Goal: Transaction & Acquisition: Download file/media

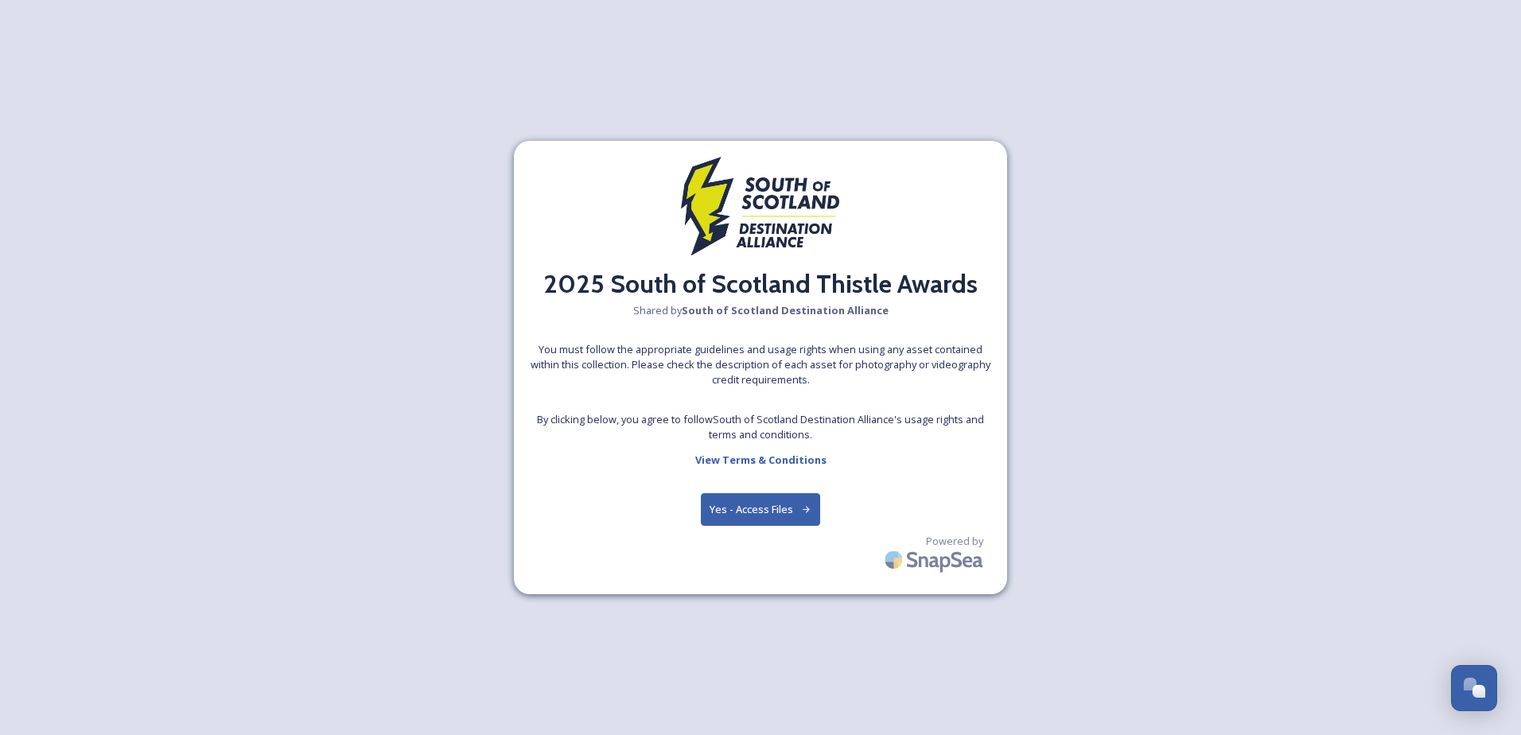
click at [742, 508] on button "Yes - Access Files" at bounding box center [760, 509] width 119 height 33
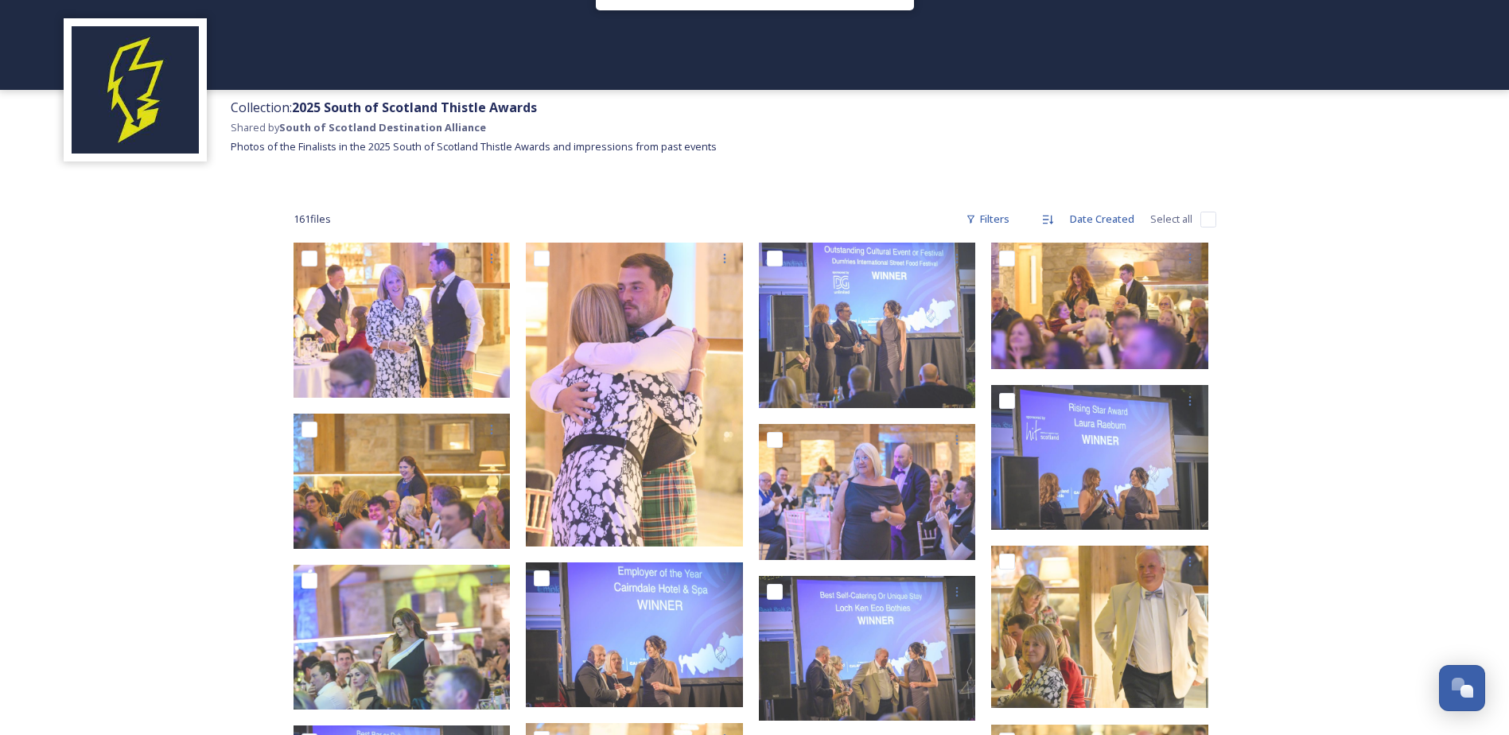
scroll to position [80, 0]
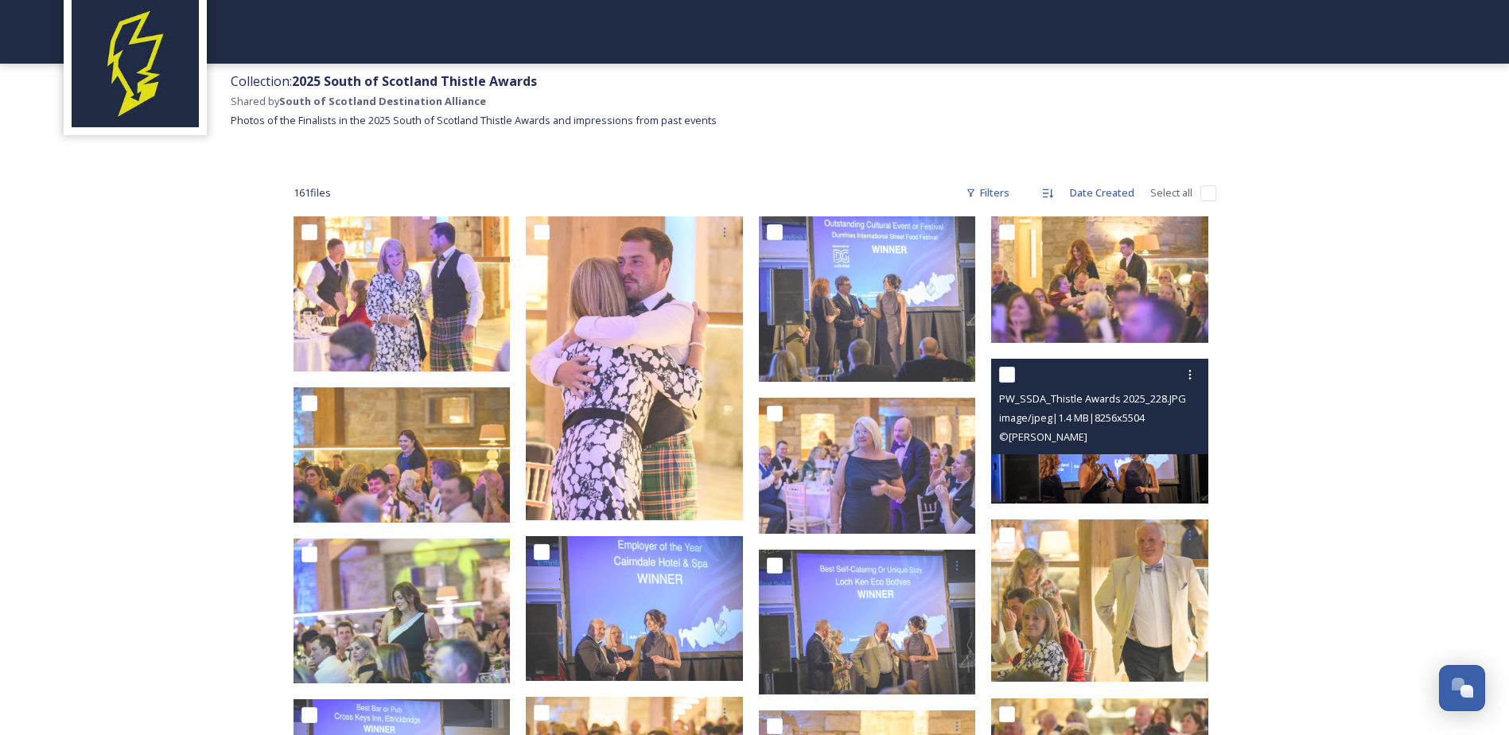
click at [1124, 469] on img at bounding box center [1099, 431] width 217 height 145
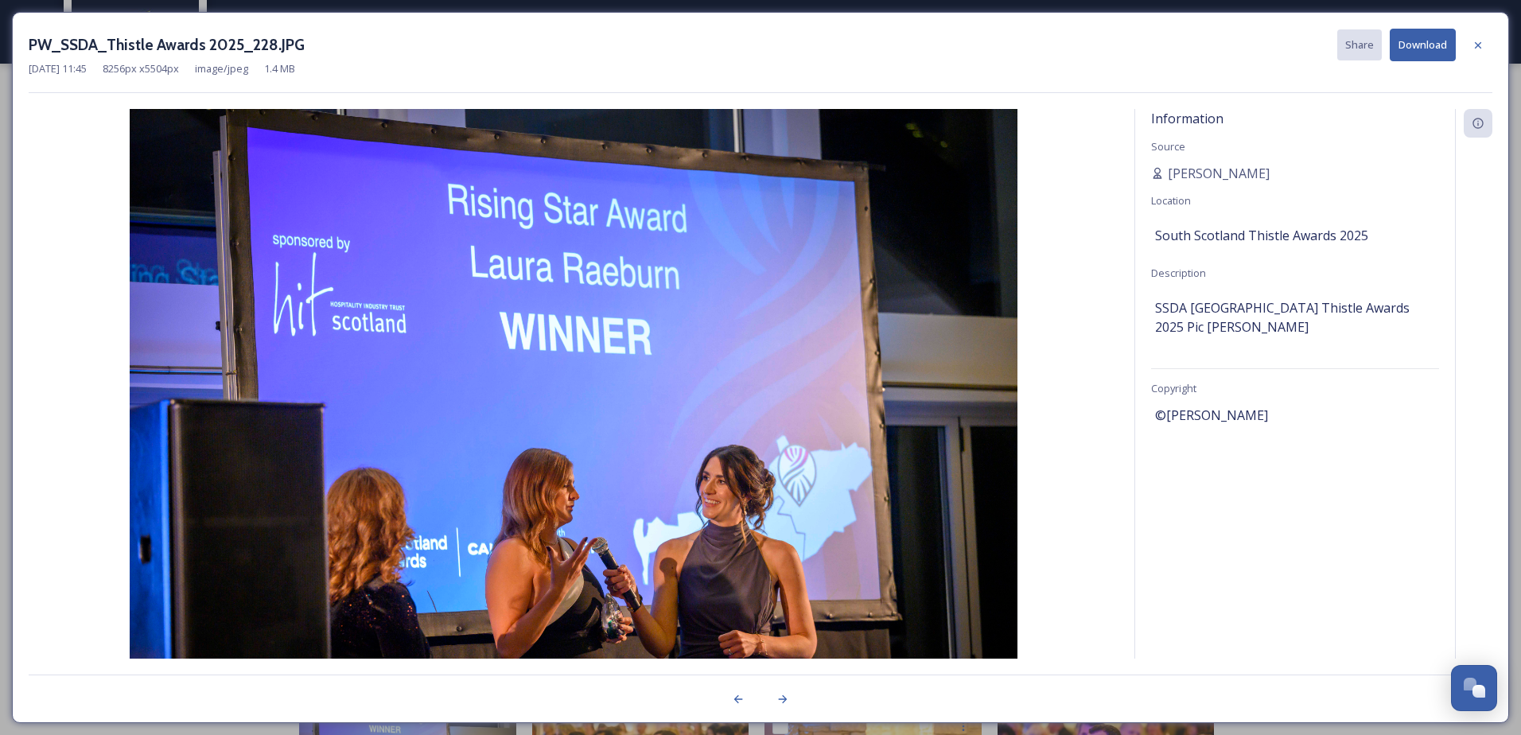
drag, startPoint x: 1475, startPoint y: 49, endPoint x: 1327, endPoint y: 74, distance: 150.0
click at [1474, 49] on icon at bounding box center [1478, 45] width 13 height 13
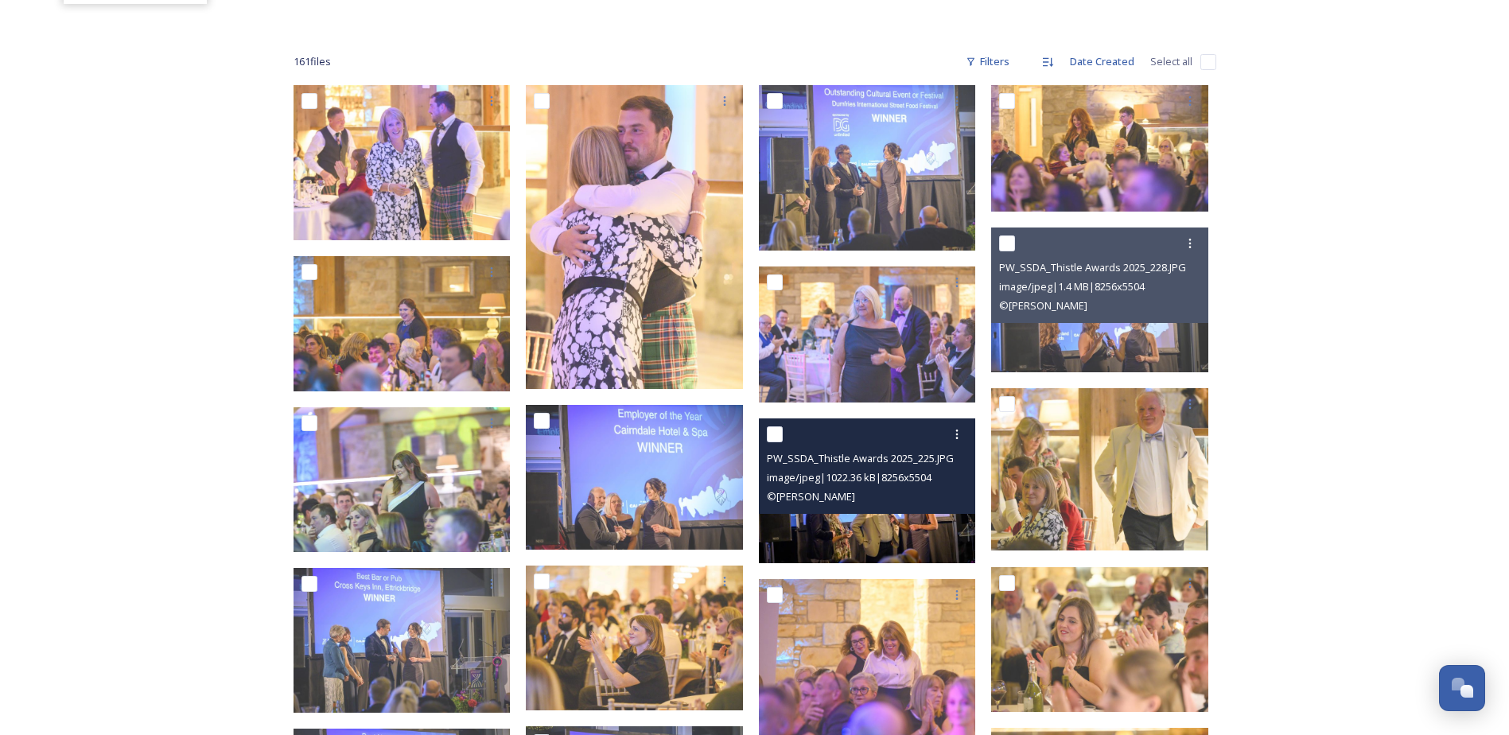
scroll to position [239, 0]
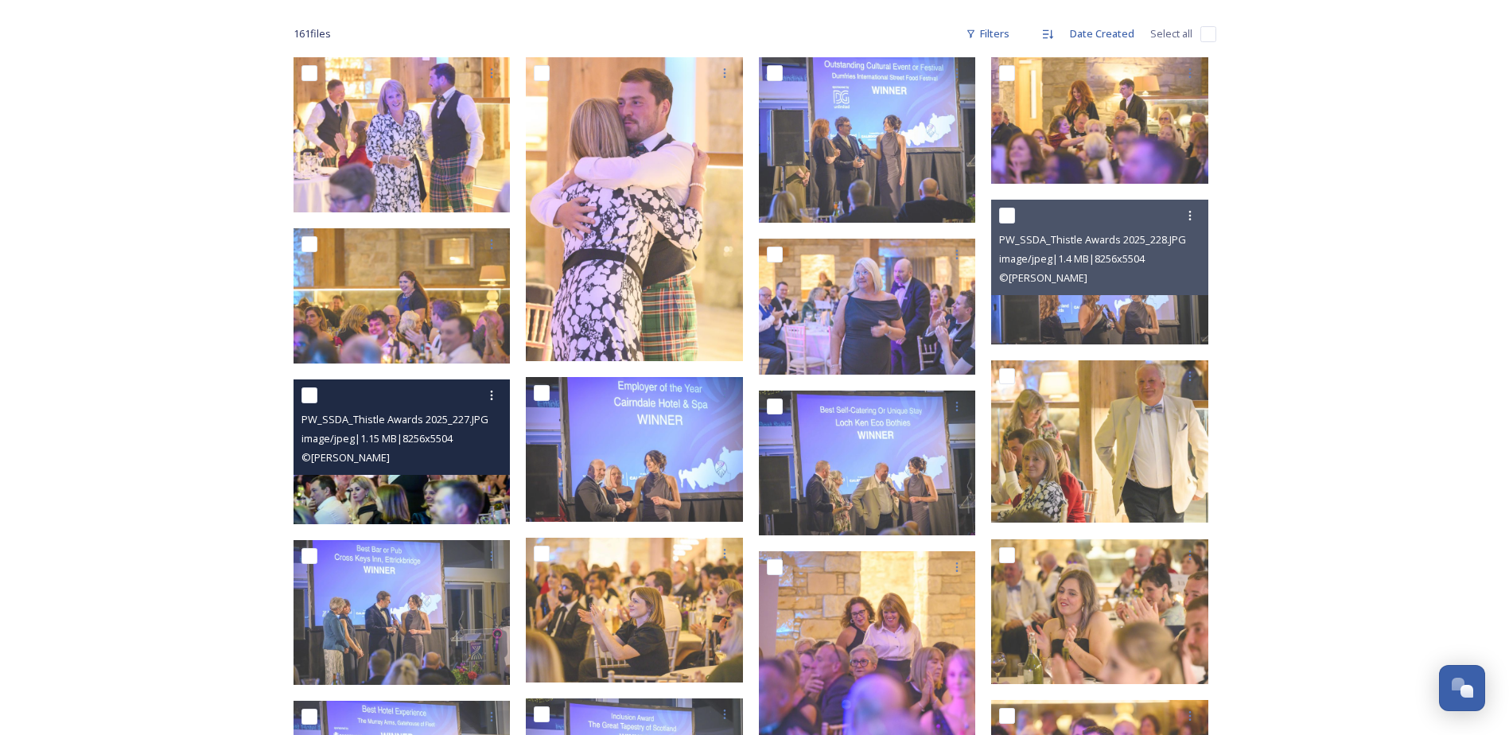
click at [383, 479] on img at bounding box center [402, 452] width 217 height 145
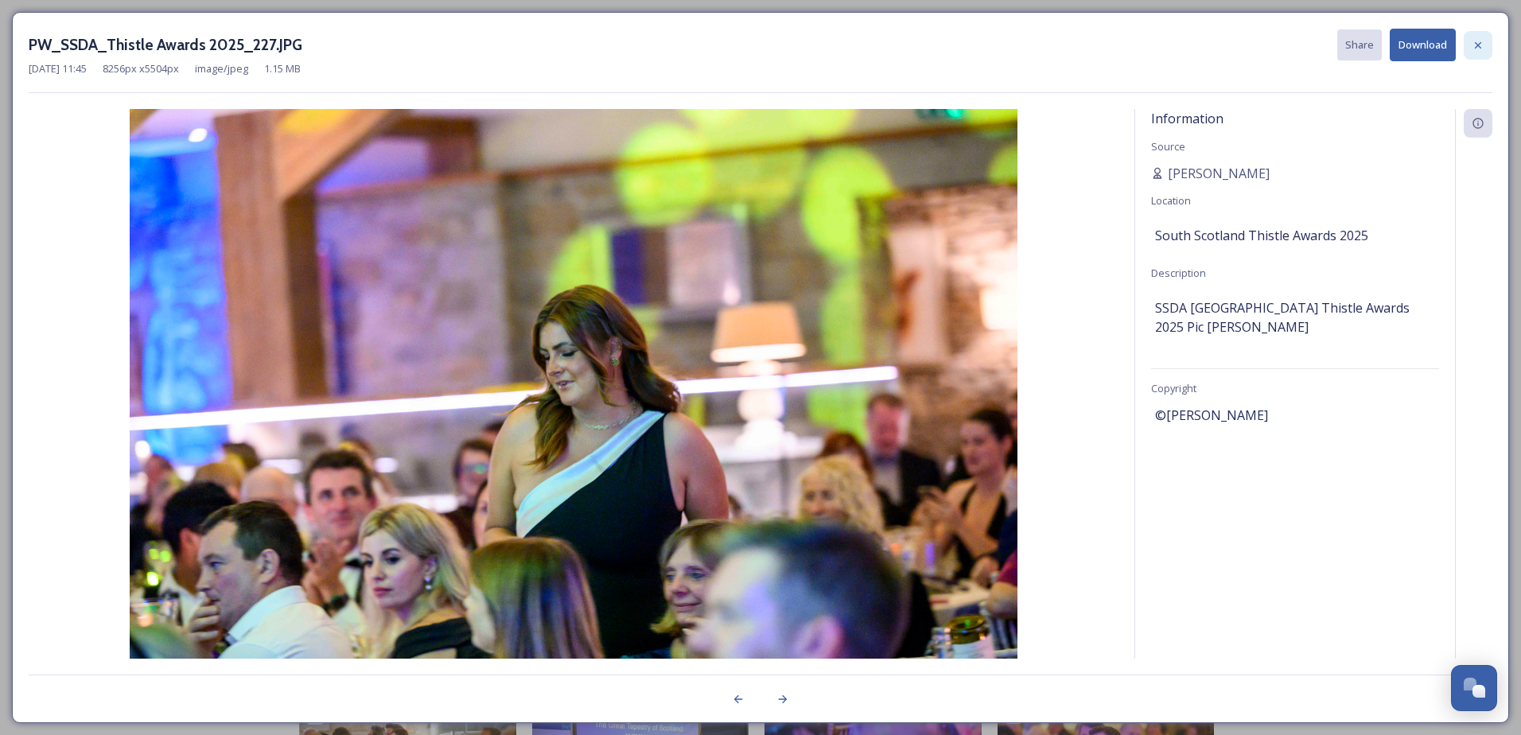
click at [1479, 47] on icon at bounding box center [1478, 45] width 13 height 13
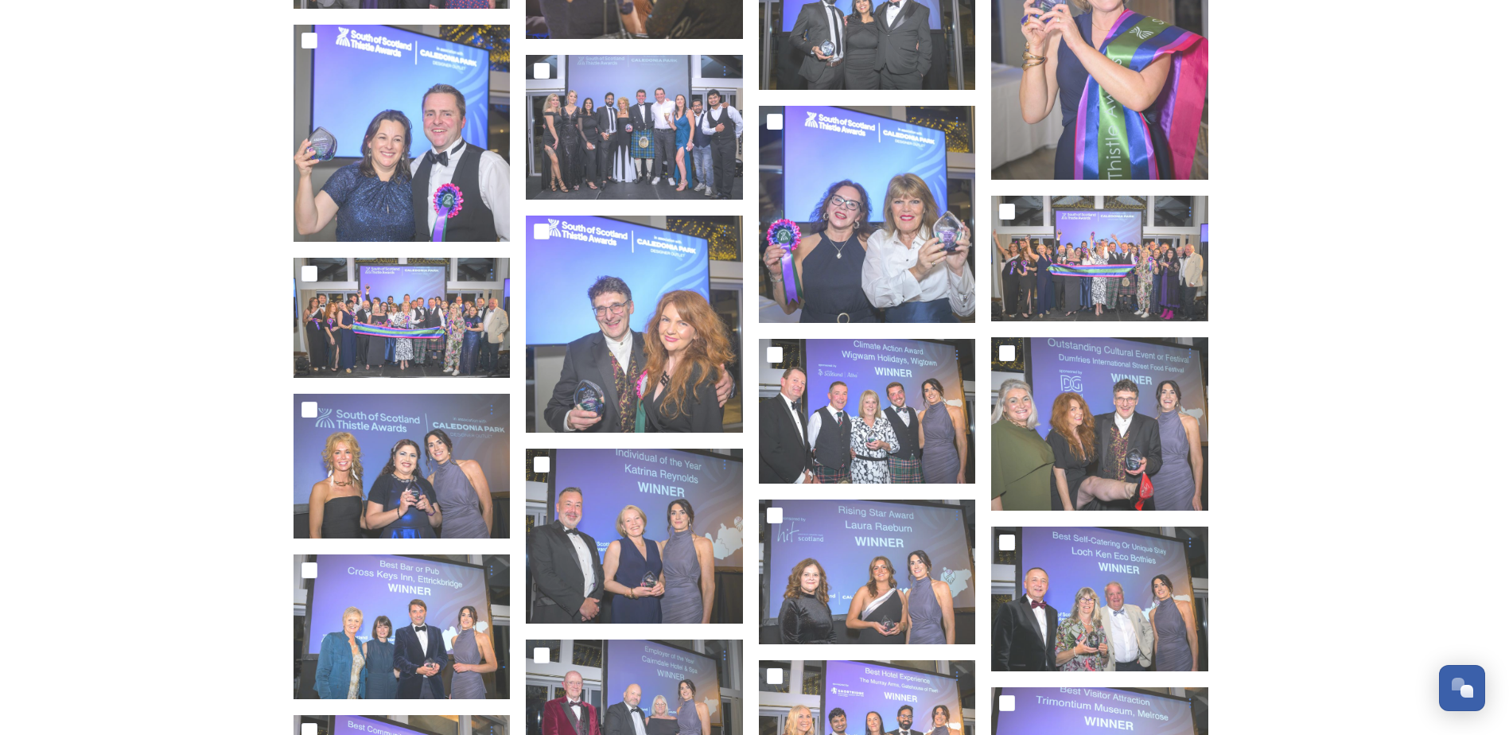
scroll to position [3023, 0]
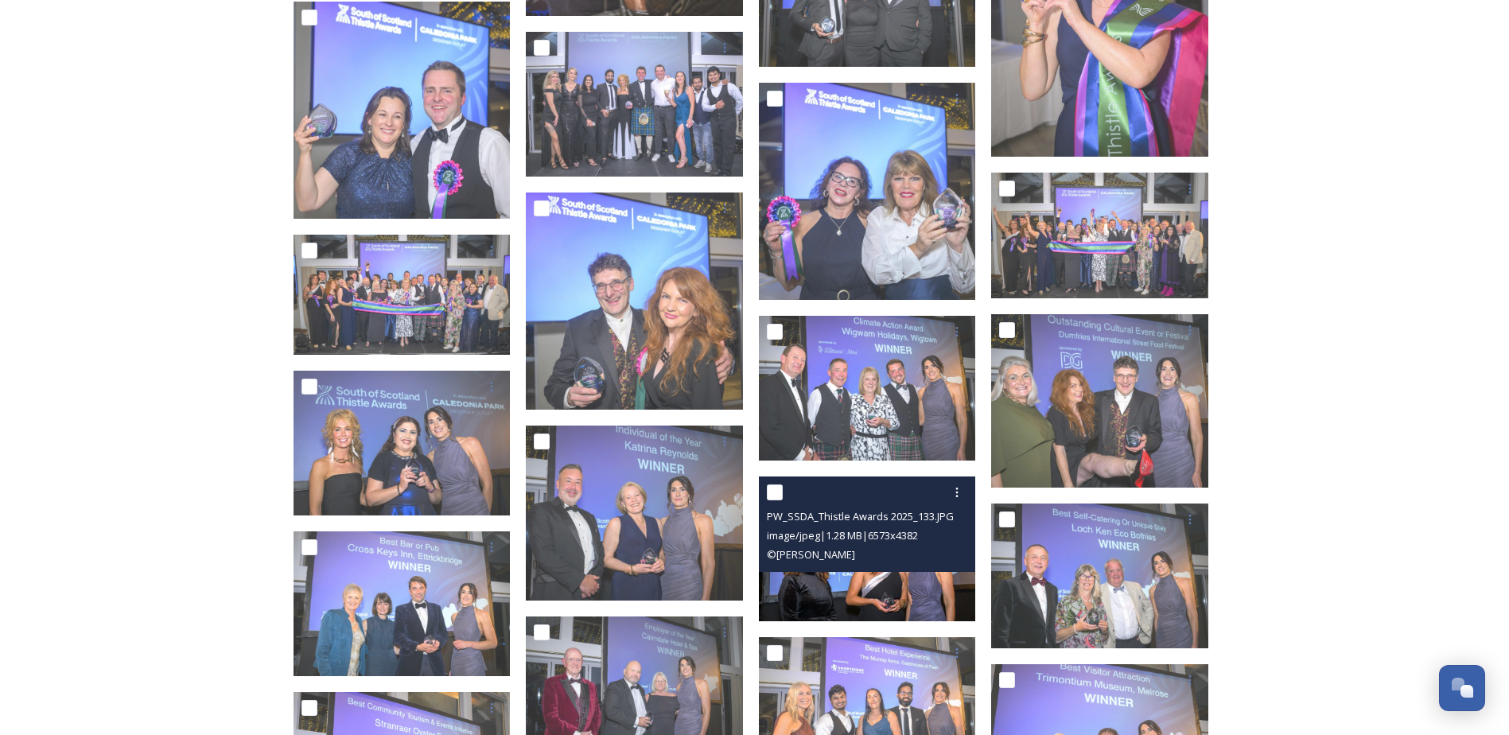
click at [834, 570] on div "PW_SSDA_Thistle Awards 2025_133.JPG image/jpeg | 1.28 MB | 6573 x 4382 © [PERSO…" at bounding box center [867, 524] width 217 height 95
click at [897, 593] on img at bounding box center [867, 549] width 217 height 145
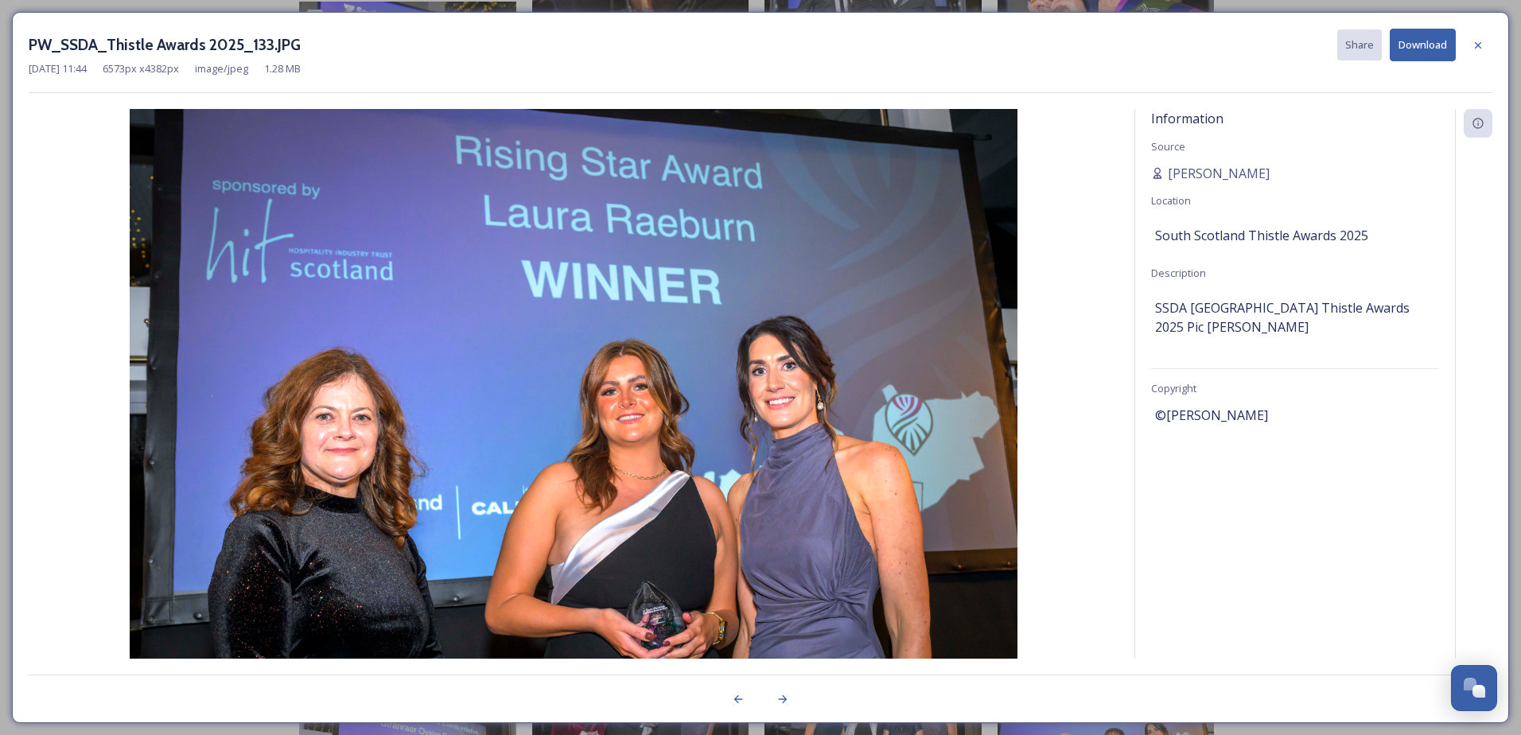
click at [1470, 49] on div at bounding box center [1478, 45] width 29 height 29
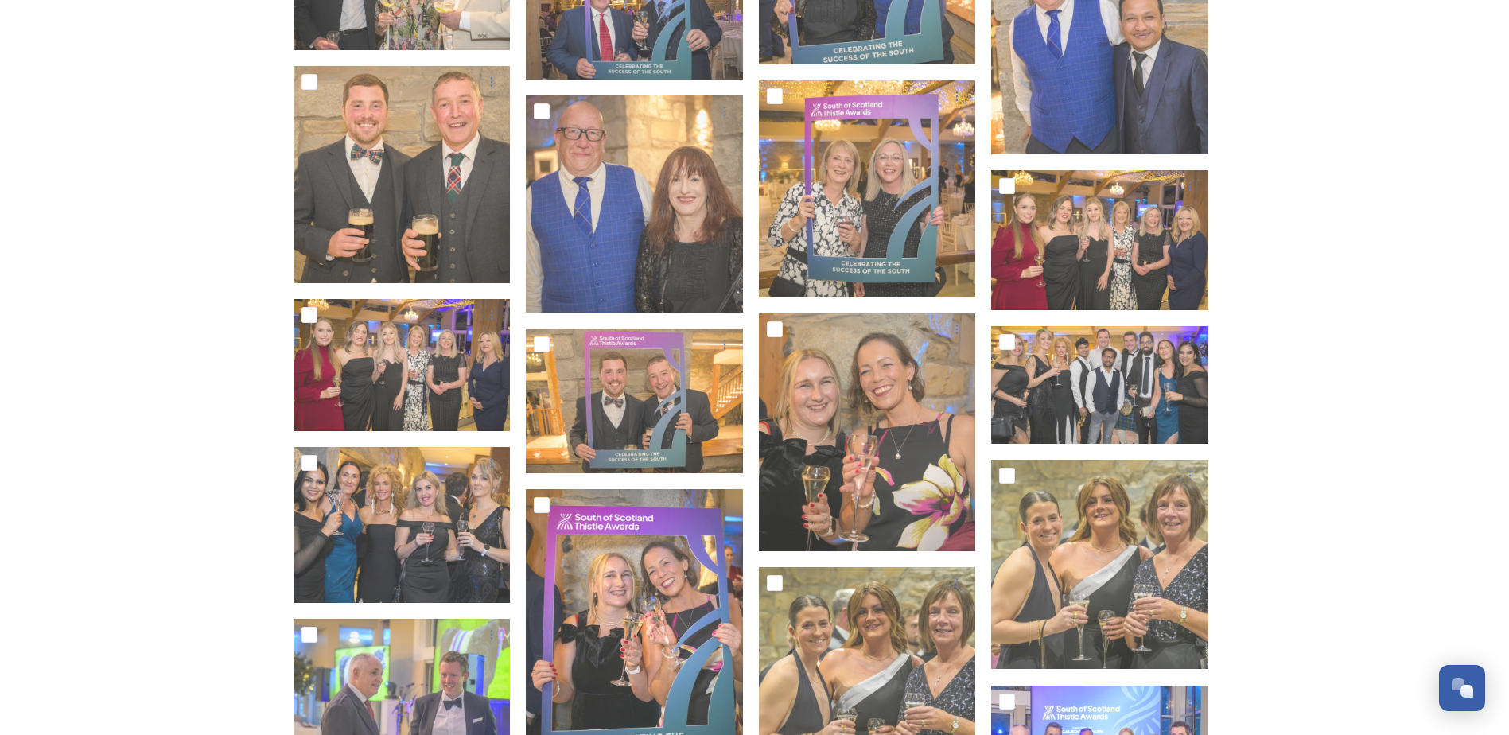
scroll to position [5251, 0]
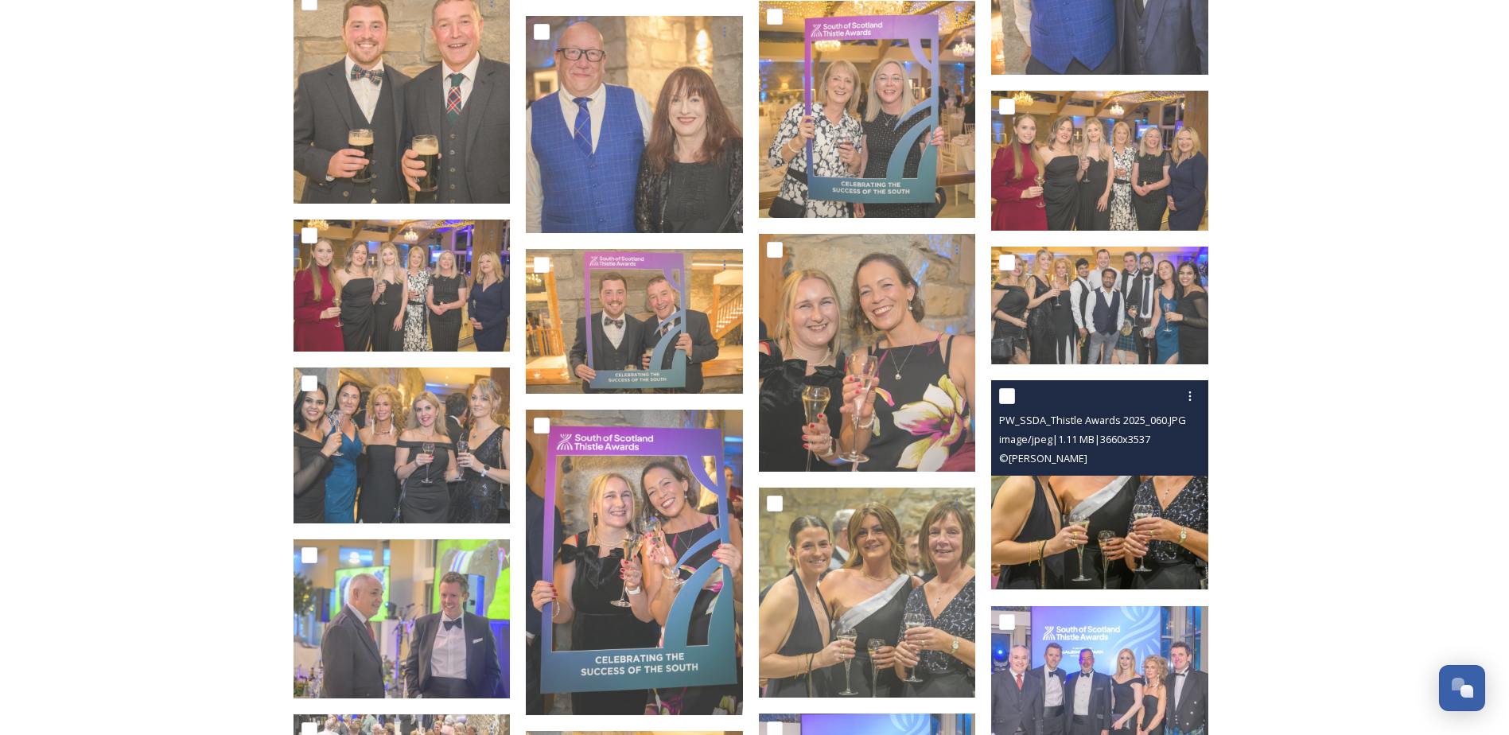
click at [1132, 471] on div "PW_SSDA_Thistle Awards 2025_060.JPG image/jpeg | 1.11 MB | 3660 x 3537 © [PERSO…" at bounding box center [1099, 427] width 217 height 95
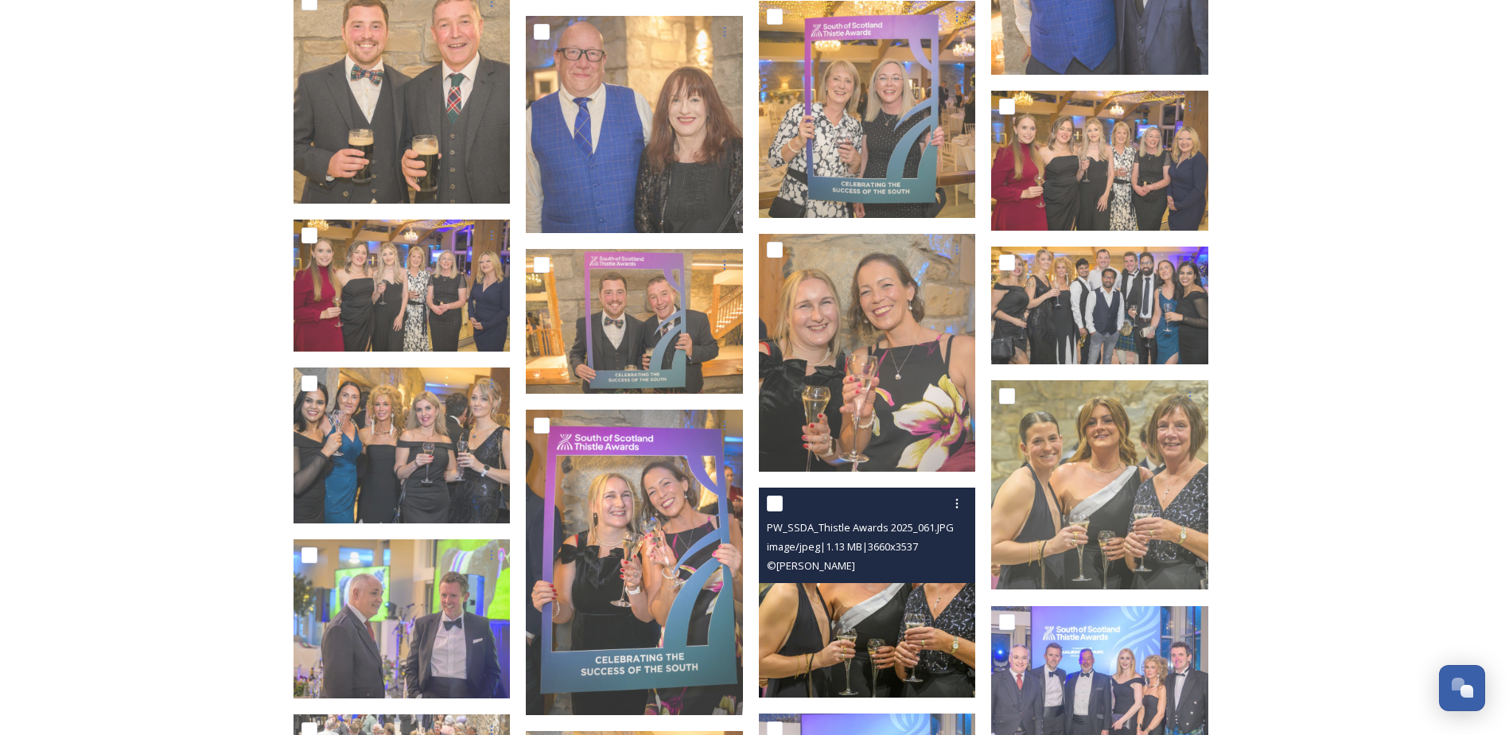
click at [892, 647] on img at bounding box center [867, 593] width 217 height 210
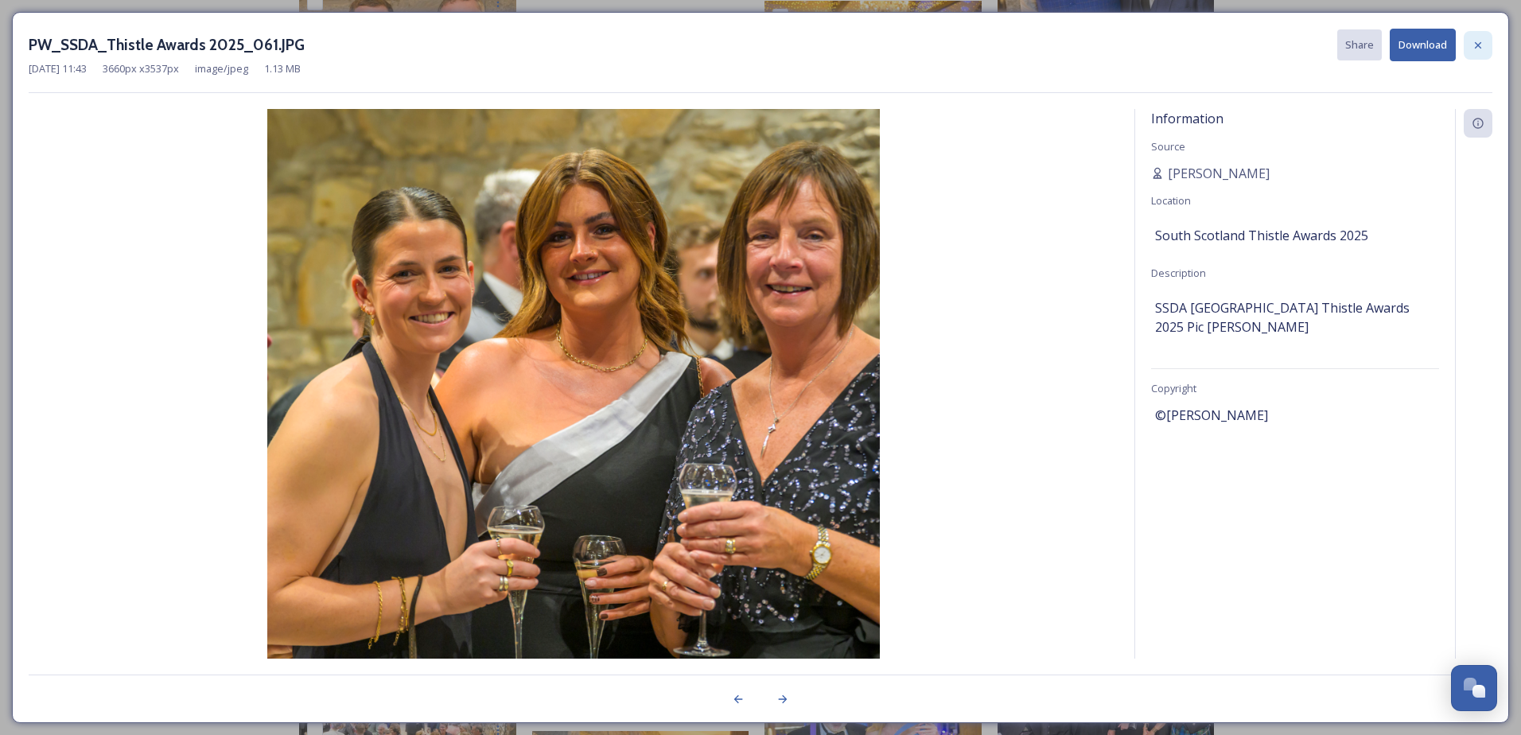
click at [1484, 51] on icon at bounding box center [1478, 45] width 13 height 13
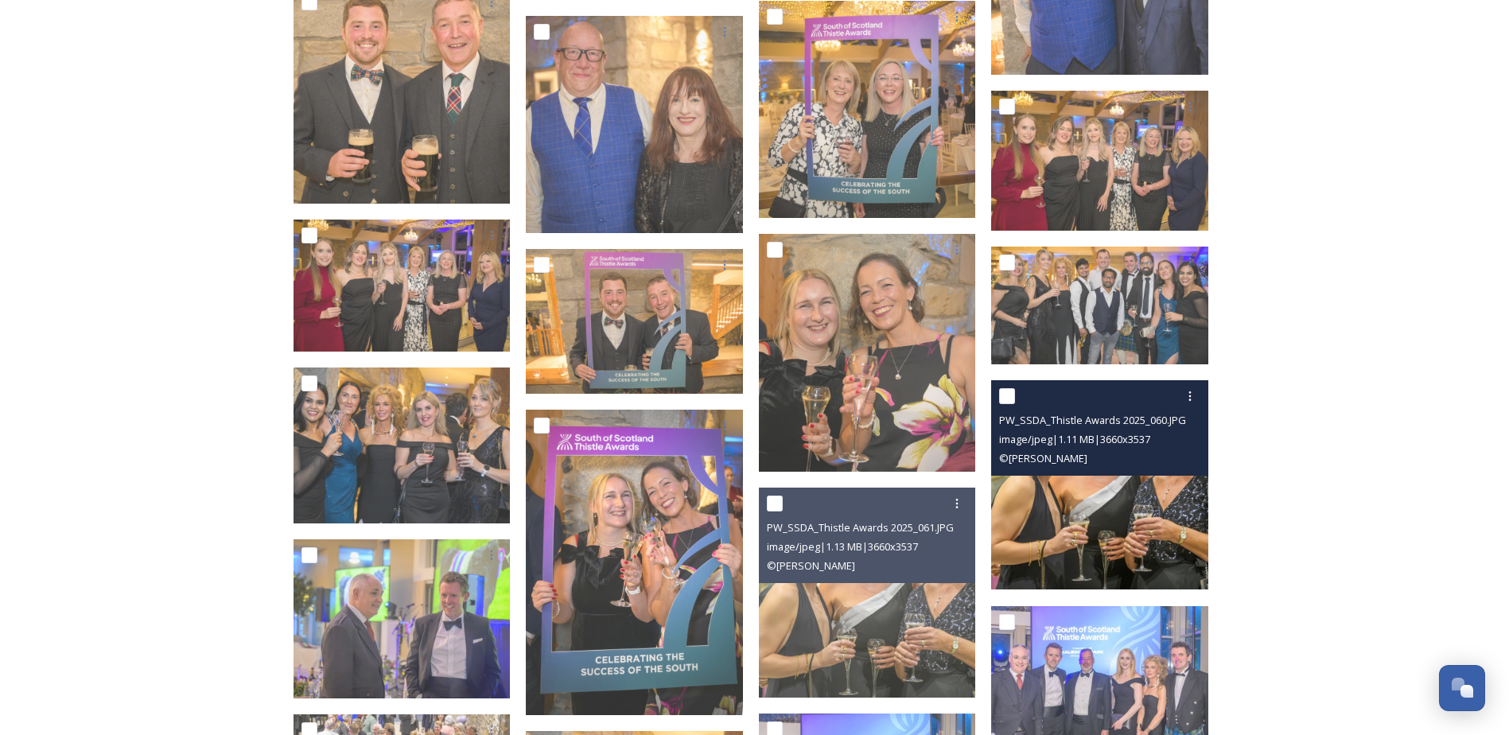
click at [1069, 509] on img at bounding box center [1099, 485] width 217 height 210
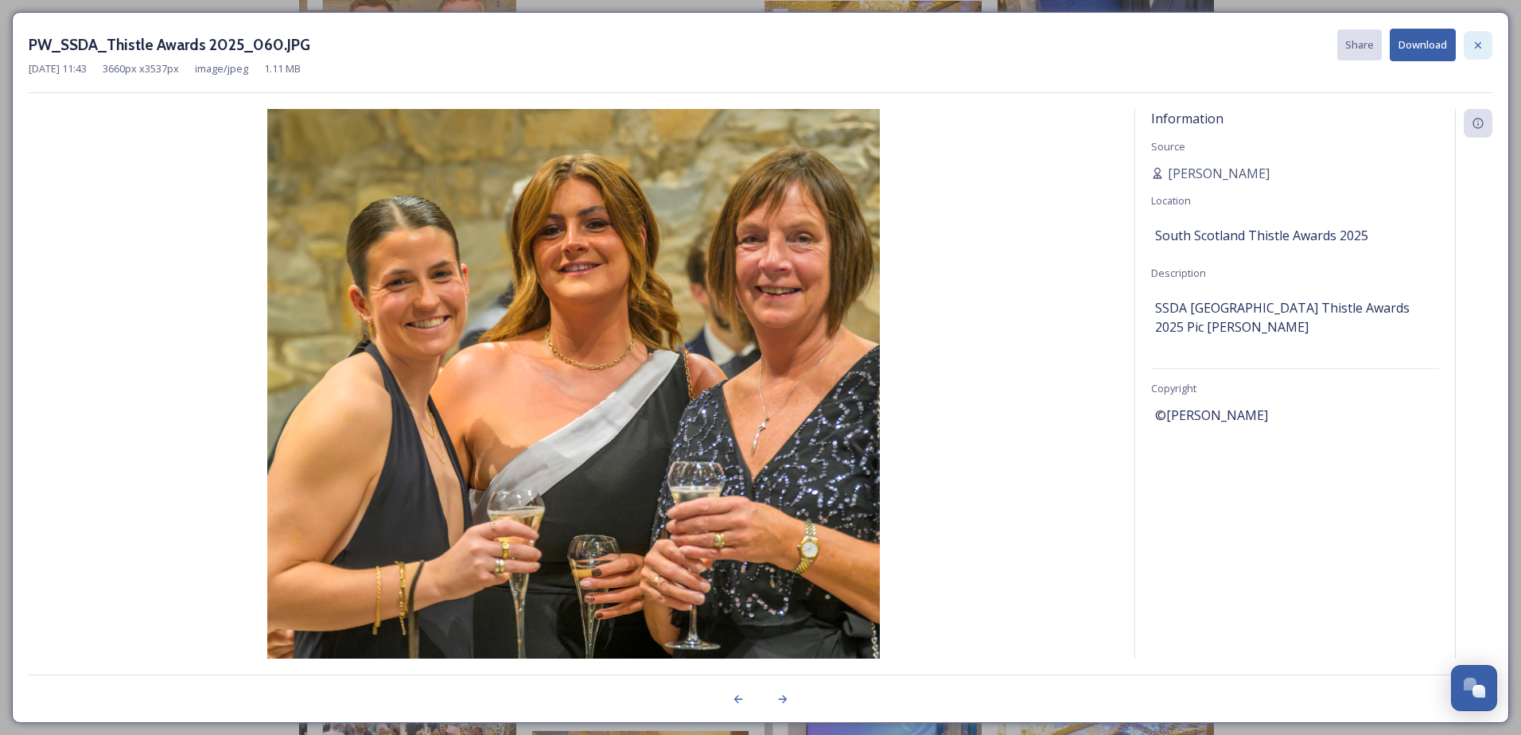
click at [1477, 49] on icon at bounding box center [1478, 45] width 13 height 13
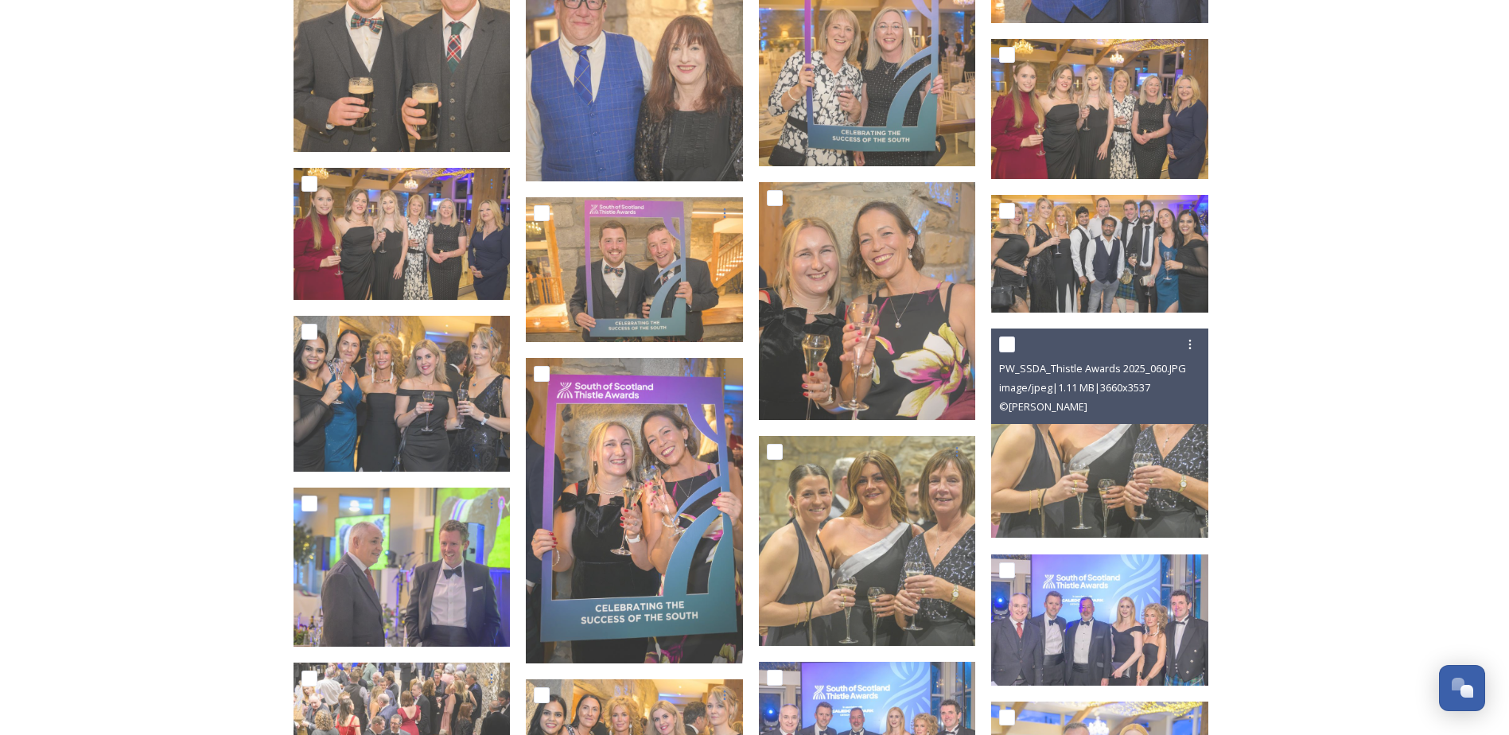
scroll to position [5331, 0]
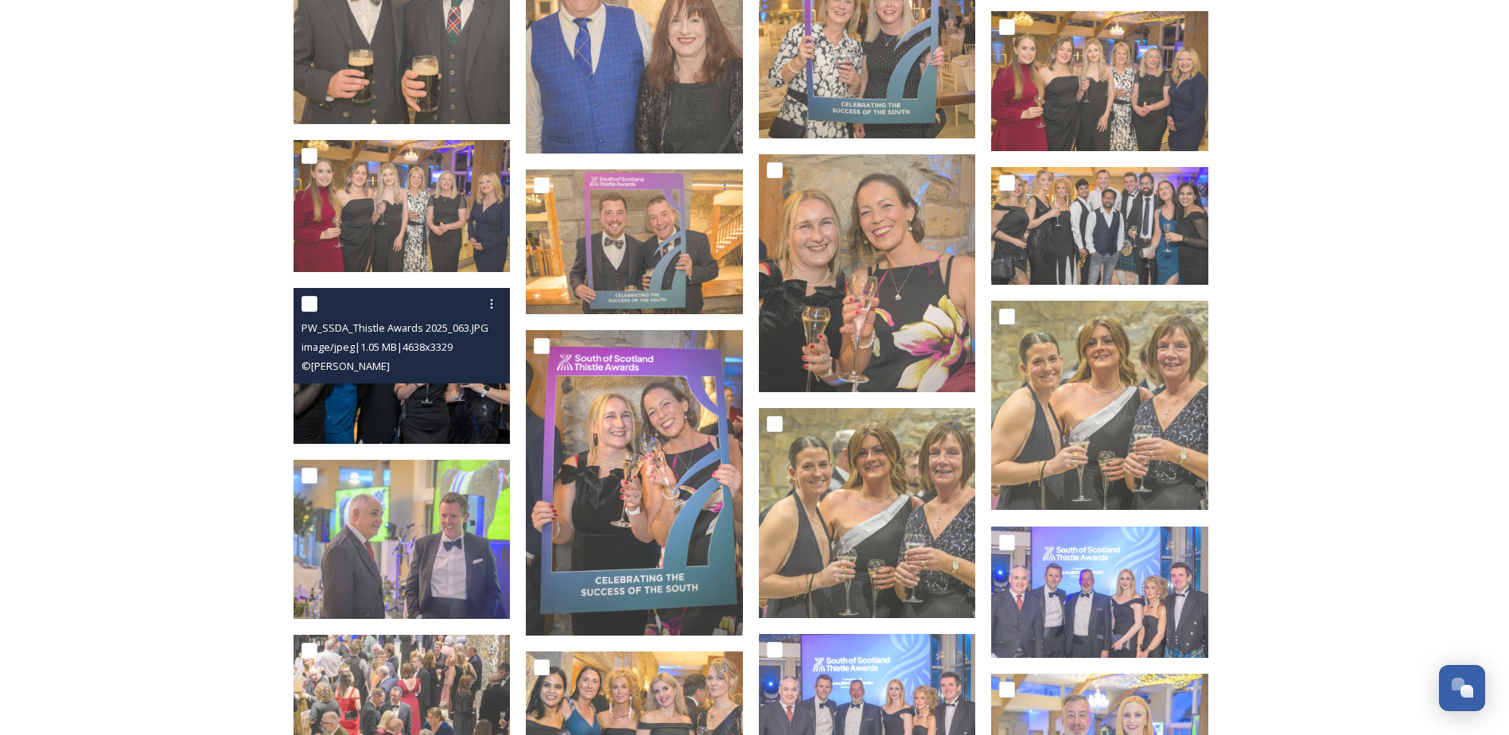
click at [396, 372] on div "© [PERSON_NAME]" at bounding box center [404, 365] width 205 height 19
click at [418, 403] on img at bounding box center [402, 366] width 217 height 156
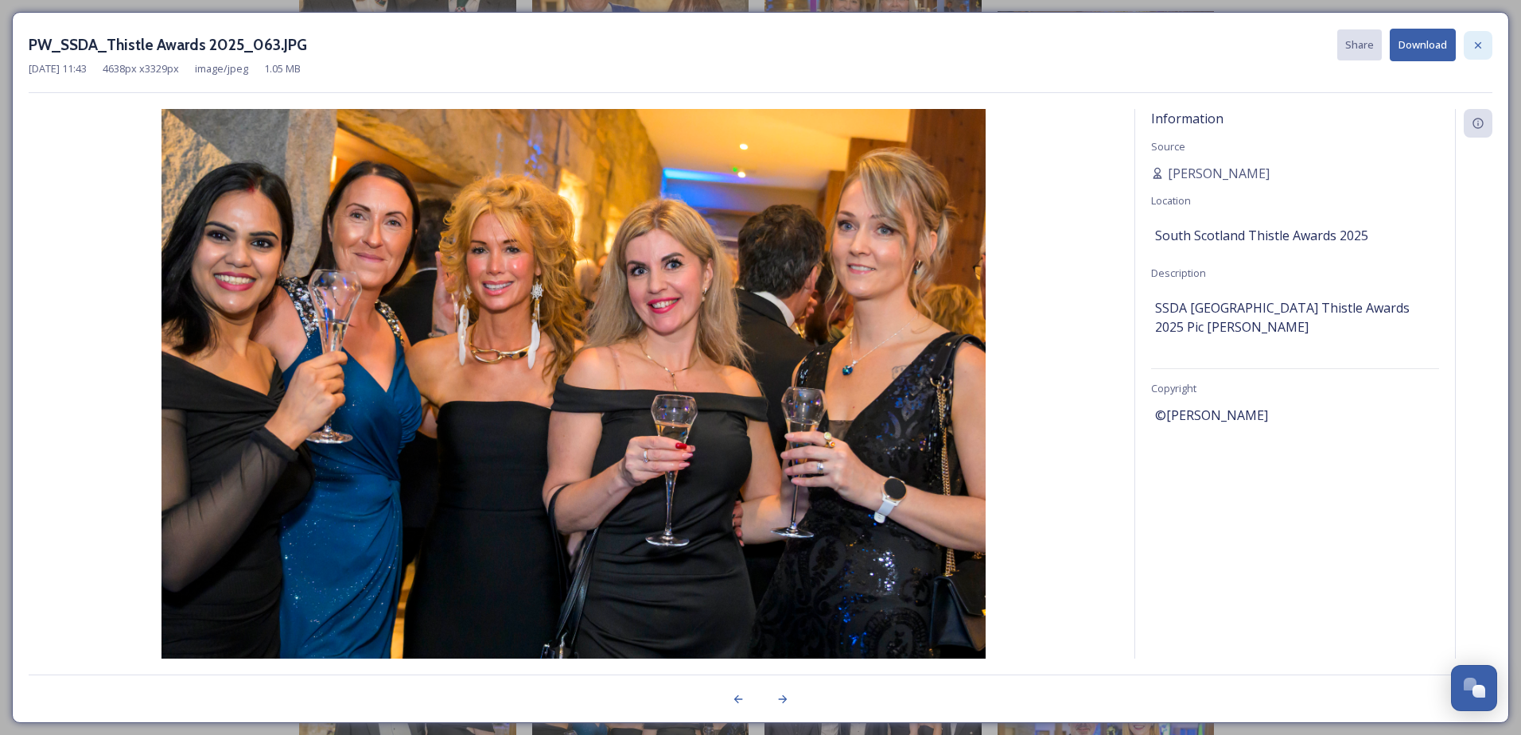
click at [1472, 50] on icon at bounding box center [1478, 45] width 13 height 13
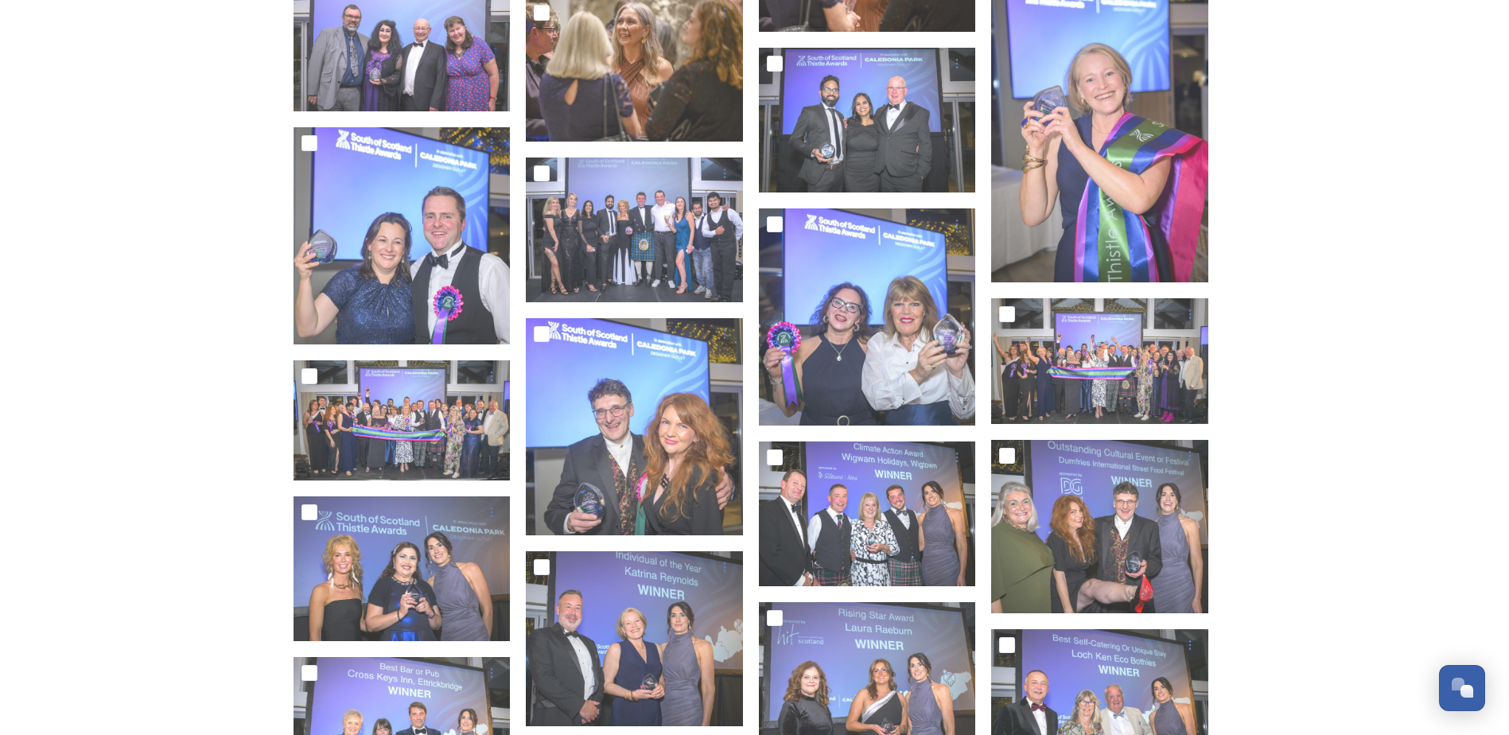
scroll to position [2926, 0]
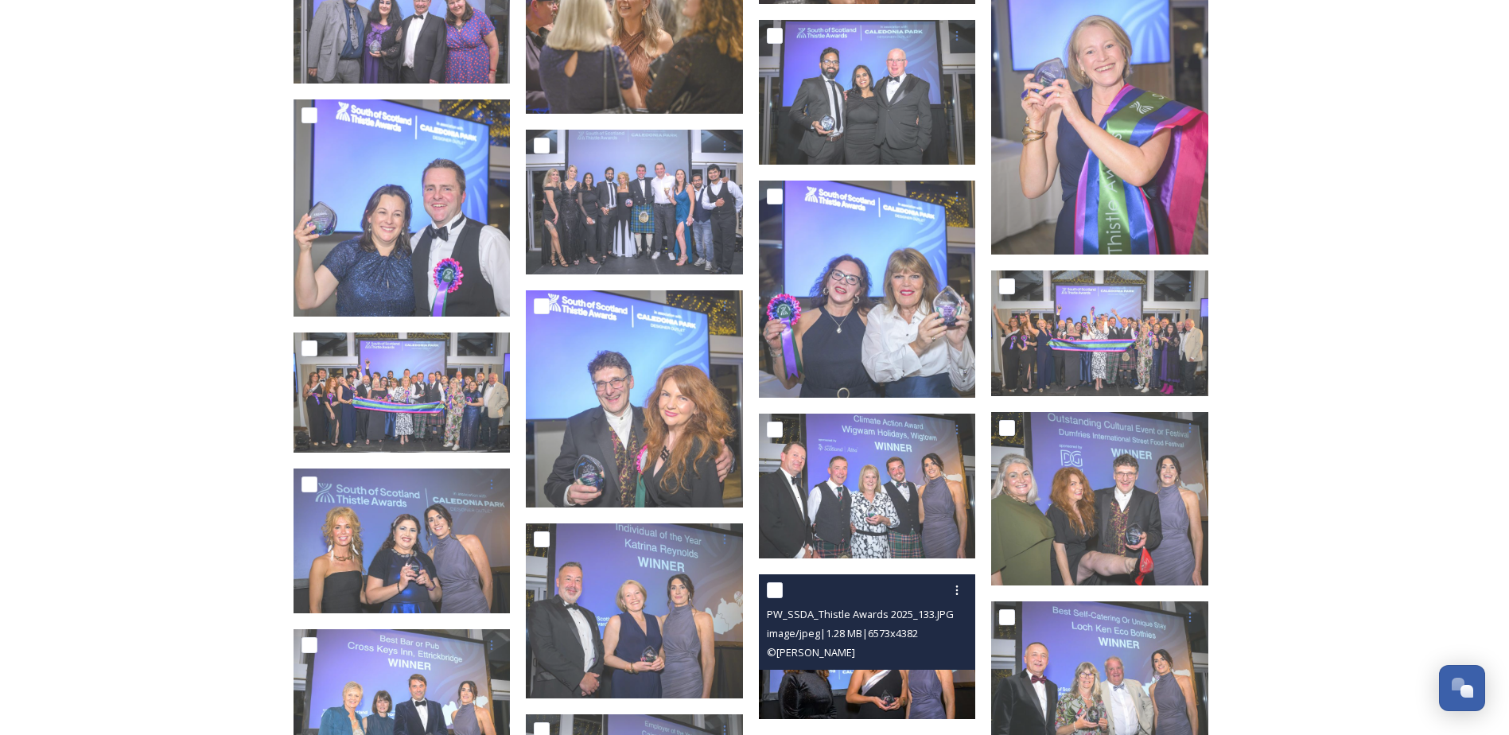
click at [915, 617] on span "PW_SSDA_Thistle Awards 2025_133.JPG" at bounding box center [860, 614] width 187 height 14
click at [890, 678] on img at bounding box center [867, 646] width 217 height 145
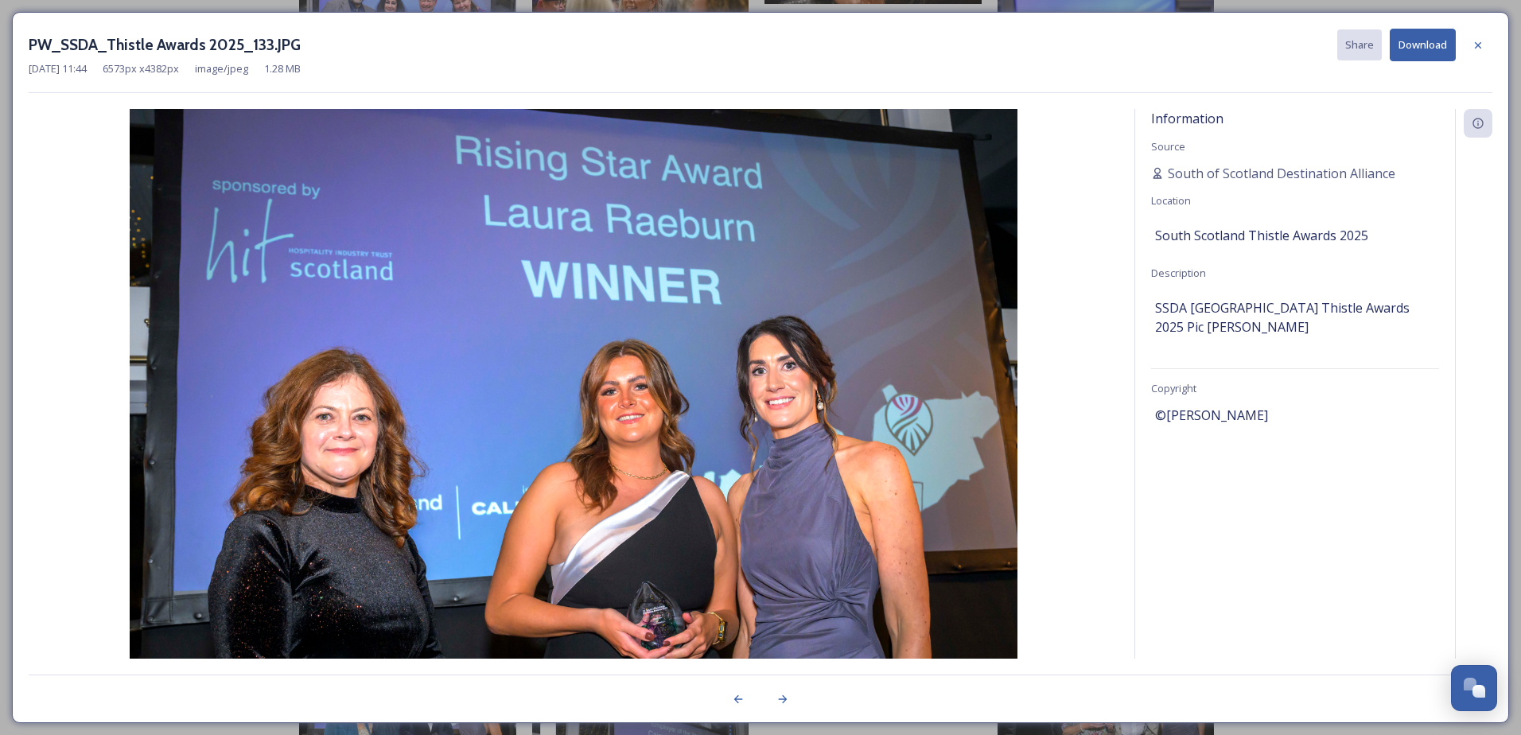
click at [1413, 46] on button "Download" at bounding box center [1423, 45] width 66 height 33
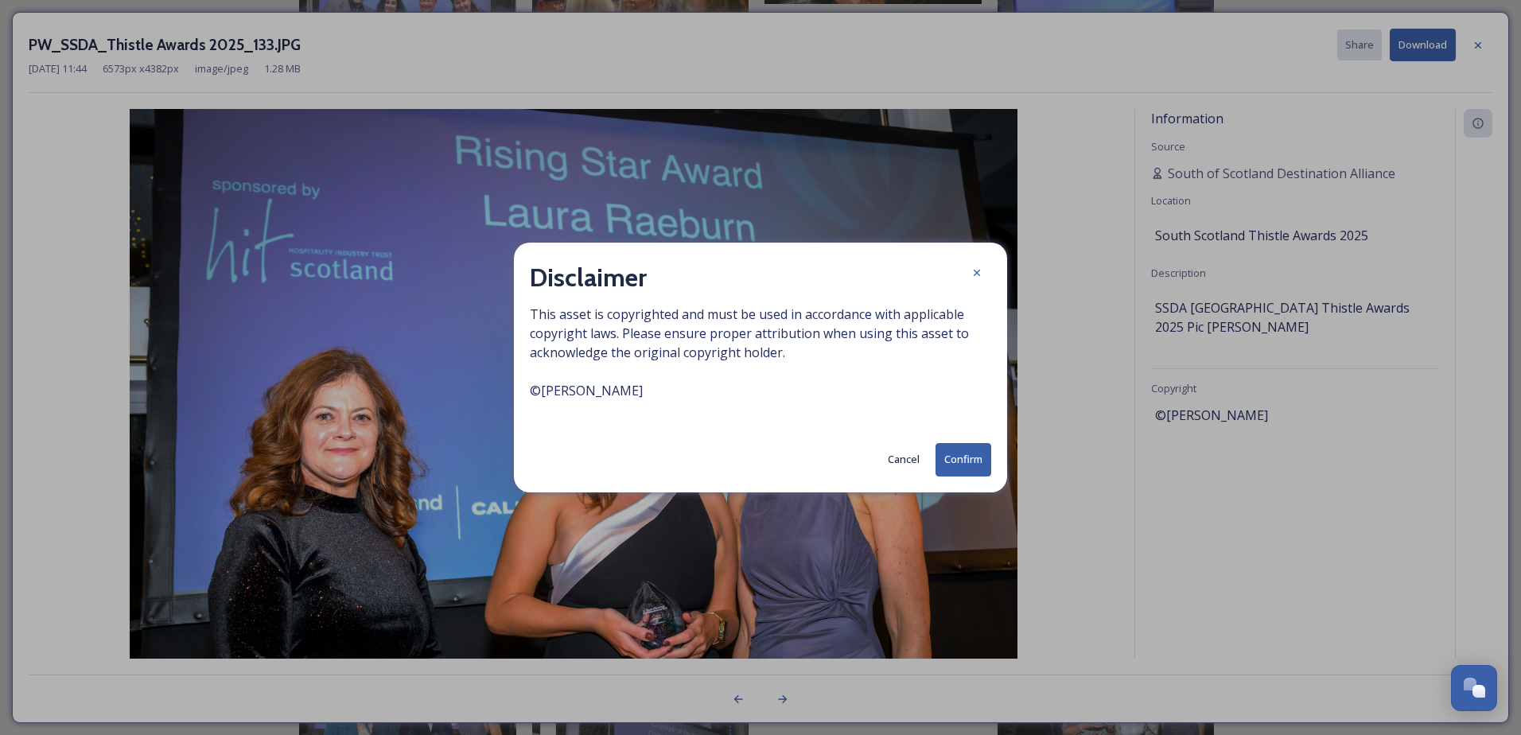
click at [952, 459] on button "Confirm" at bounding box center [964, 459] width 56 height 33
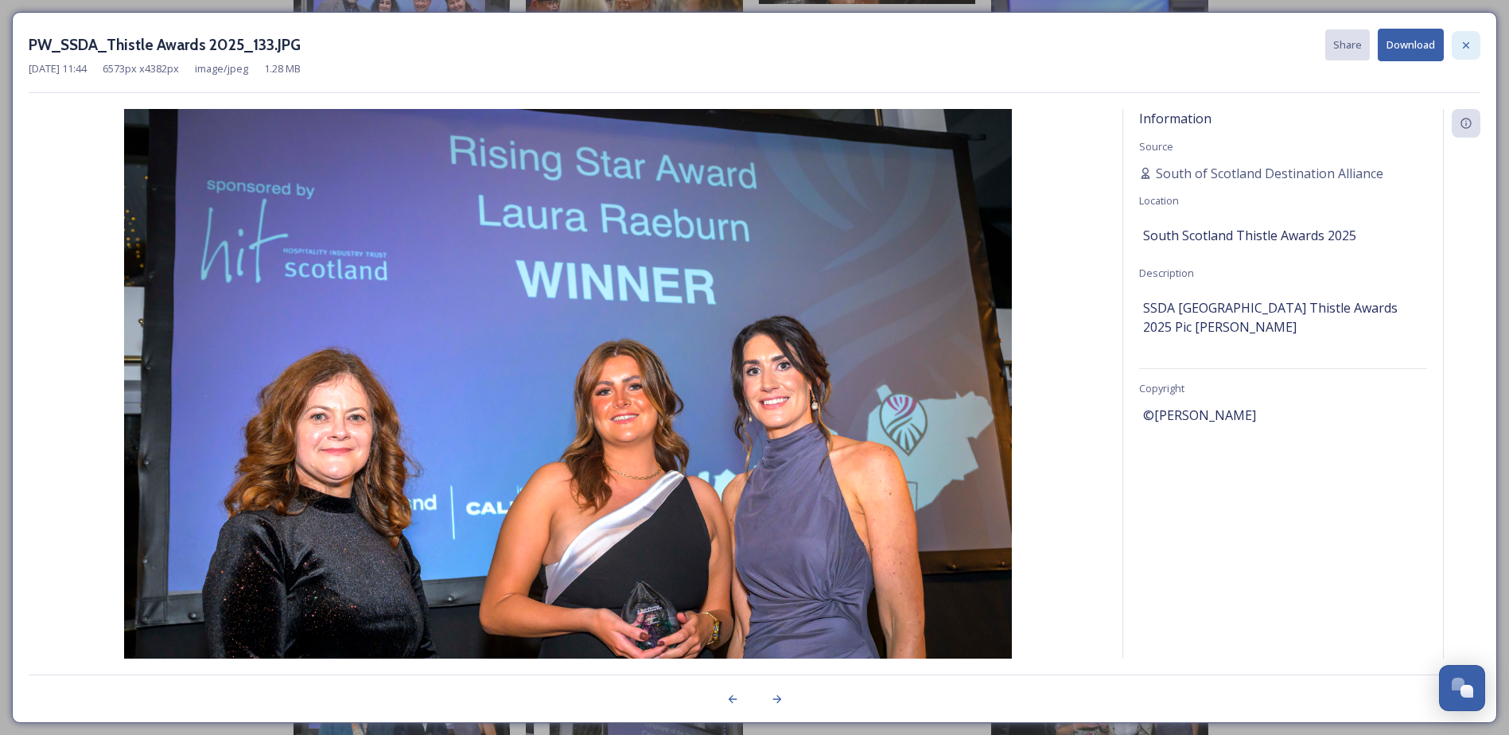
click at [1467, 48] on icon at bounding box center [1466, 45] width 13 height 13
